Goal: Information Seeking & Learning: Check status

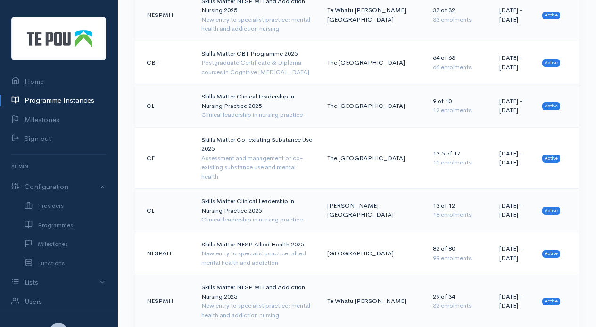
scroll to position [1025, 0]
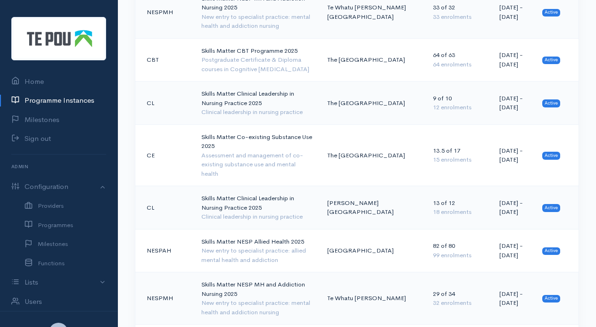
click at [238, 273] on td "Skills Matter NESP MH and Addiction Nursing 2025 New entry to specialist practi…" at bounding box center [257, 299] width 126 height 52
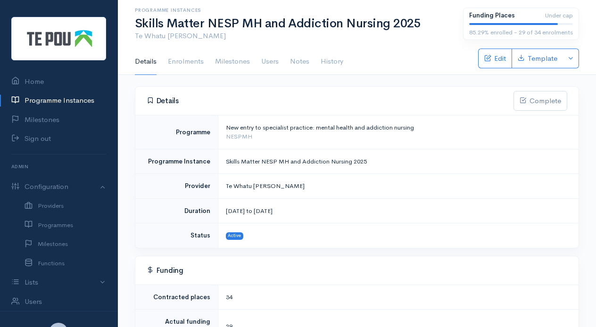
click at [189, 60] on link "Enrolments" at bounding box center [186, 62] width 36 height 26
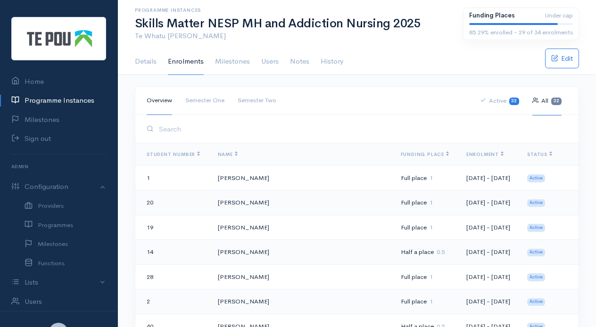
click at [236, 62] on link "Milestones" at bounding box center [232, 62] width 35 height 26
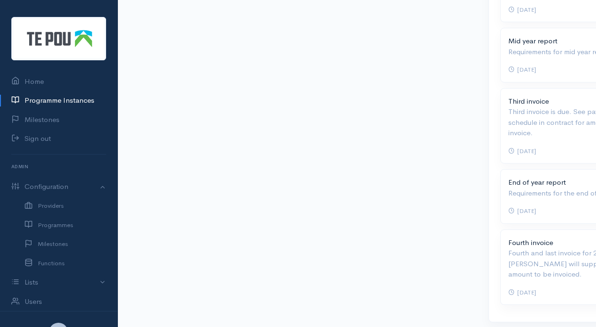
scroll to position [170, 0]
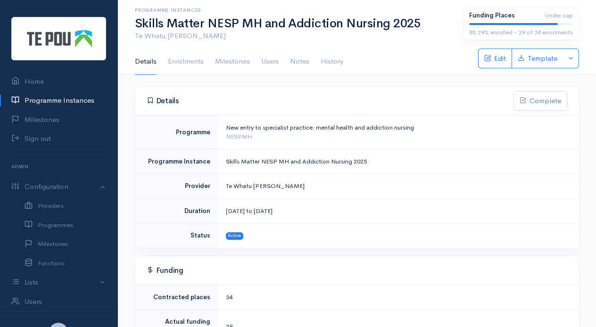
click at [74, 99] on link "Programme Instances" at bounding box center [59, 100] width 118 height 19
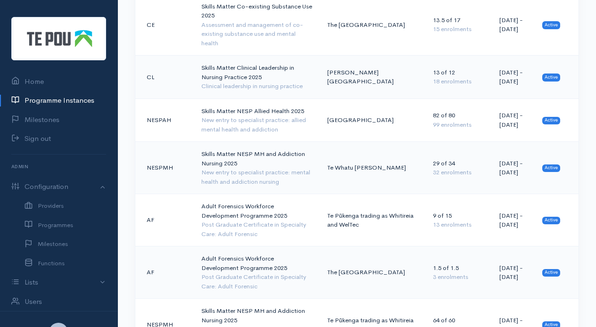
scroll to position [1159, 0]
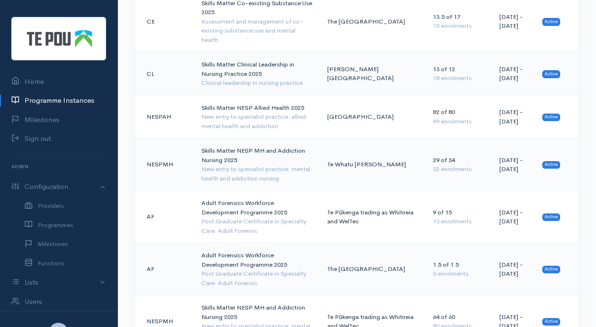
click at [256, 191] on td "Adult Forensics Workforce Development Programme 2025 Post Graduate Certificate …" at bounding box center [257, 217] width 126 height 52
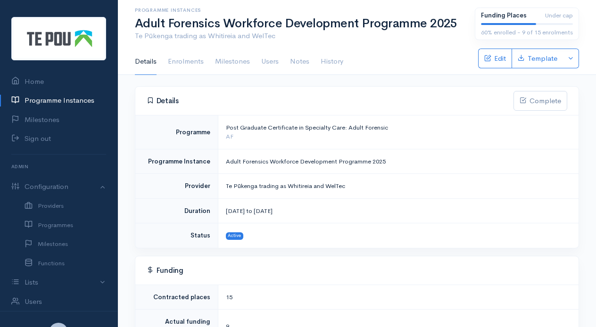
click at [186, 63] on link "Enrolments" at bounding box center [186, 62] width 36 height 26
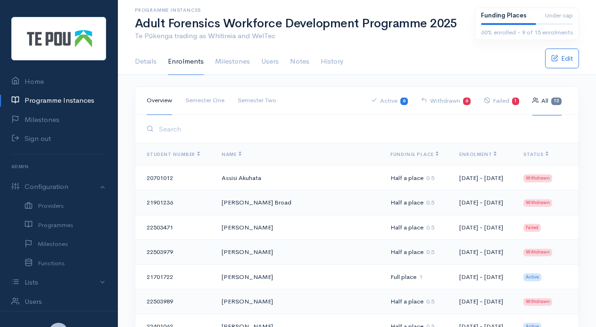
click at [229, 60] on link "Milestones" at bounding box center [232, 62] width 35 height 26
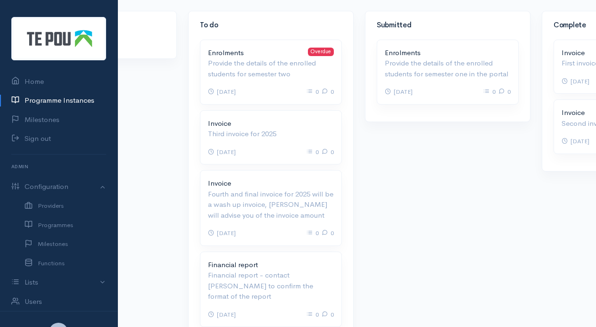
scroll to position [79, 0]
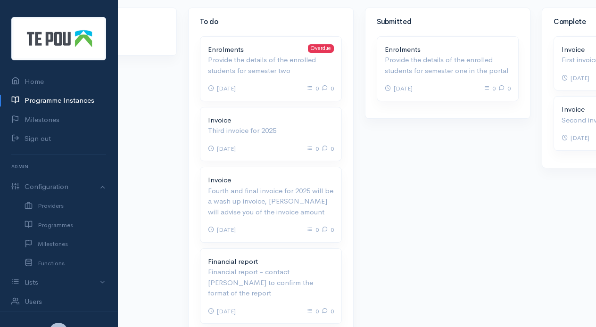
click at [239, 58] on p "Provide the details of the enrolled students for semester two" at bounding box center [271, 65] width 126 height 21
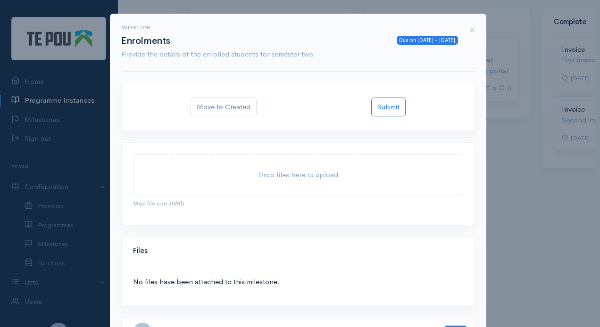
click at [518, 122] on div "Milestone Due on 07 Aug 2025 - 7 days ago Enrolments Provide the details of the…" at bounding box center [300, 163] width 600 height 327
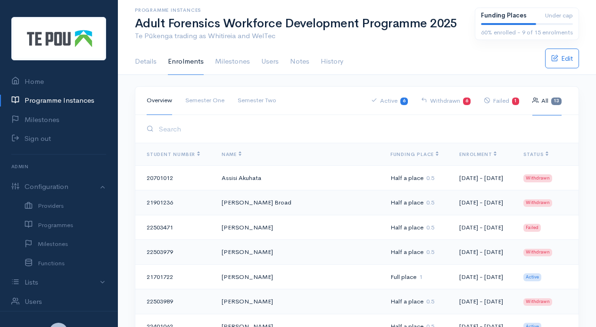
click at [80, 99] on link "Programme Instances" at bounding box center [59, 100] width 118 height 19
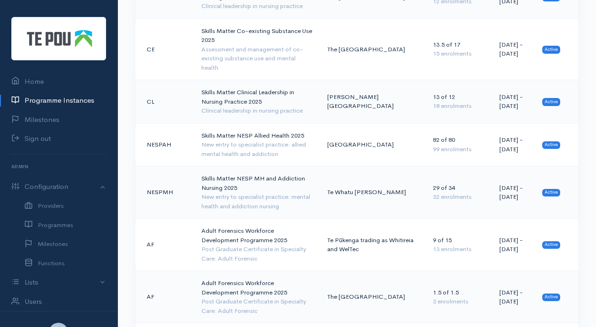
scroll to position [1133, 0]
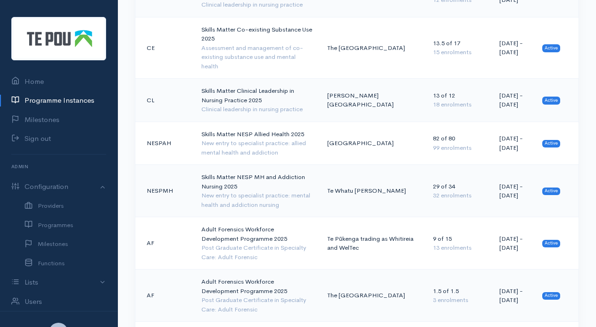
click at [246, 270] on td "Adult Forensics Workforce Development Programme 2025 Post Graduate Certificate …" at bounding box center [257, 296] width 126 height 52
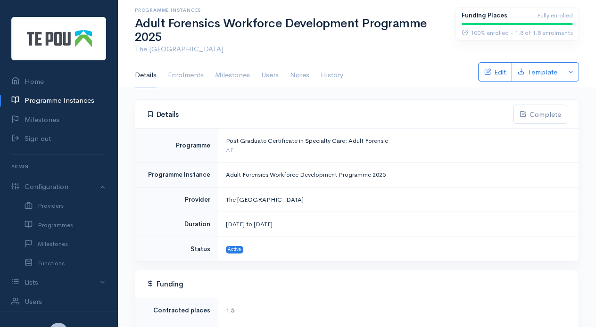
click at [190, 77] on link "Enrolments" at bounding box center [186, 75] width 36 height 26
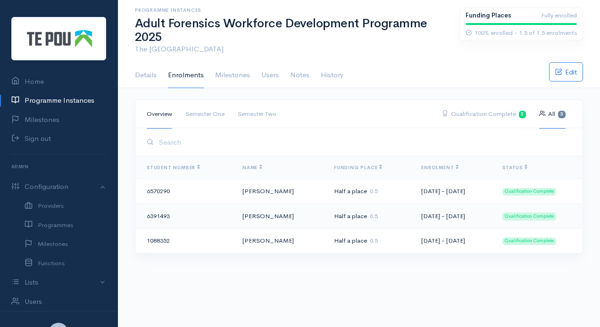
click at [253, 190] on td "[PERSON_NAME]" at bounding box center [281, 191] width 92 height 25
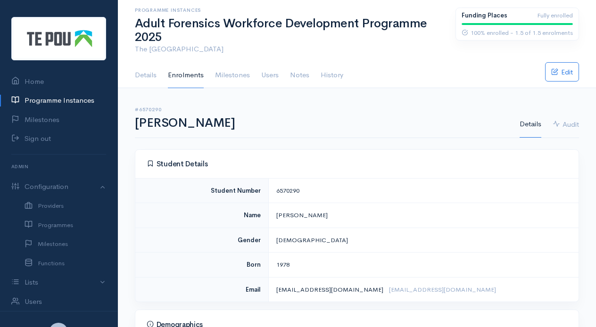
click at [395, 288] on span "[EMAIL_ADDRESS][DOMAIN_NAME]" at bounding box center [442, 290] width 107 height 8
